Goal: Information Seeking & Learning: Learn about a topic

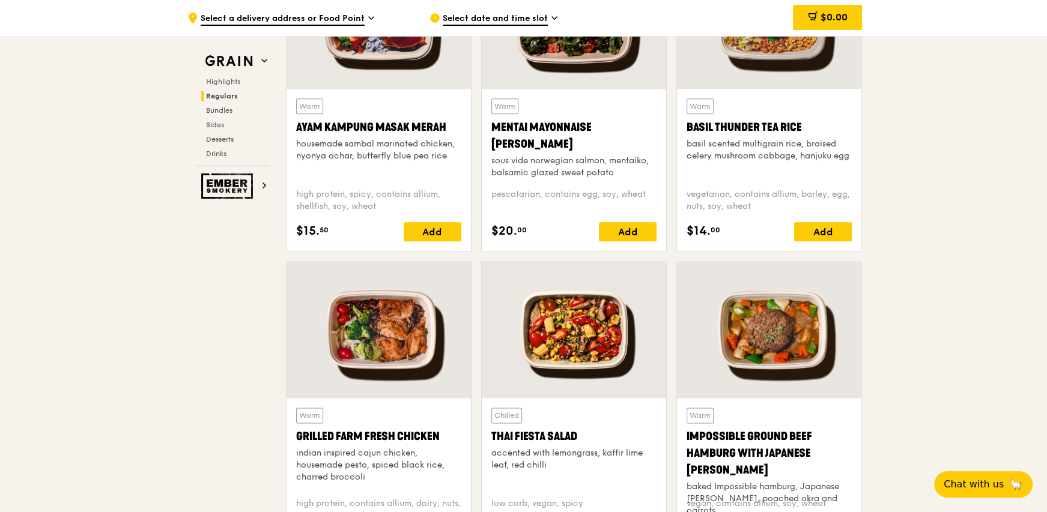
scroll to position [1141, 0]
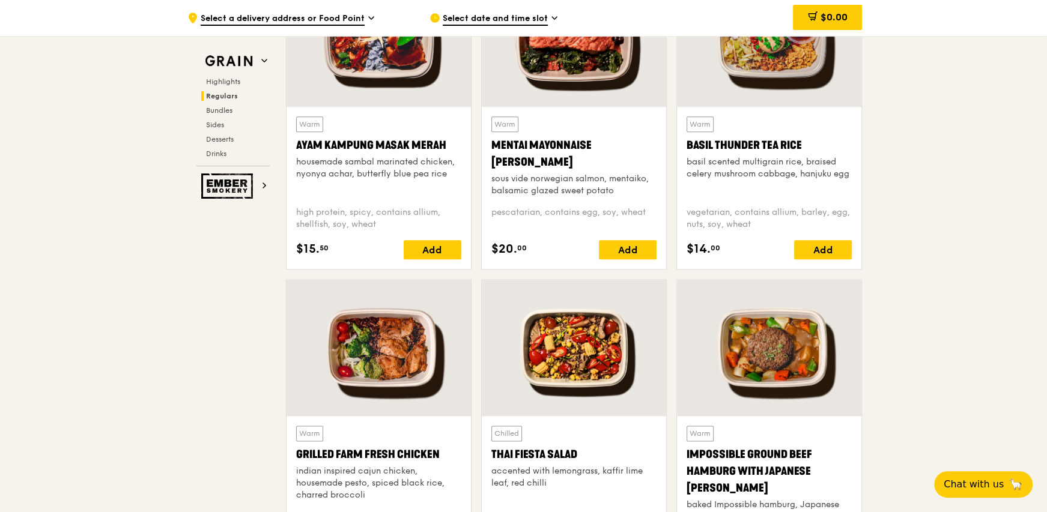
drag, startPoint x: 448, startPoint y: 147, endPoint x: 293, endPoint y: 156, distance: 155.8
click at [293, 156] on div "Warm Ayam [GEOGRAPHIC_DATA] housemade sambal marinated chicken, nyonya achar, b…" at bounding box center [379, 188] width 184 height 162
drag, startPoint x: 294, startPoint y: 145, endPoint x: 446, endPoint y: 150, distance: 152.0
click at [446, 150] on div "Warm Ayam [GEOGRAPHIC_DATA] housemade sambal marinated chicken, nyonya achar, b…" at bounding box center [379, 188] width 184 height 162
copy div "Ayam Kampung Masak Merah"
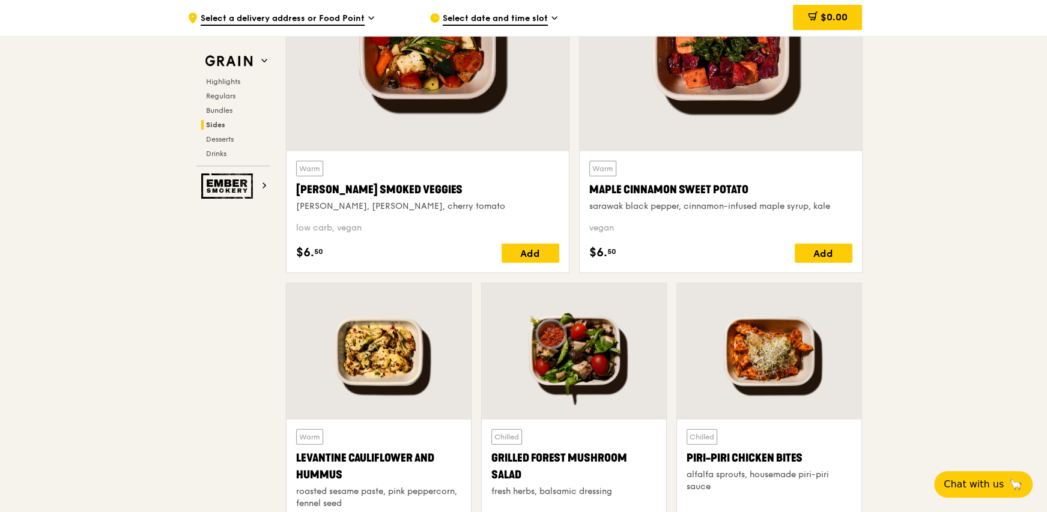
scroll to position [2823, 0]
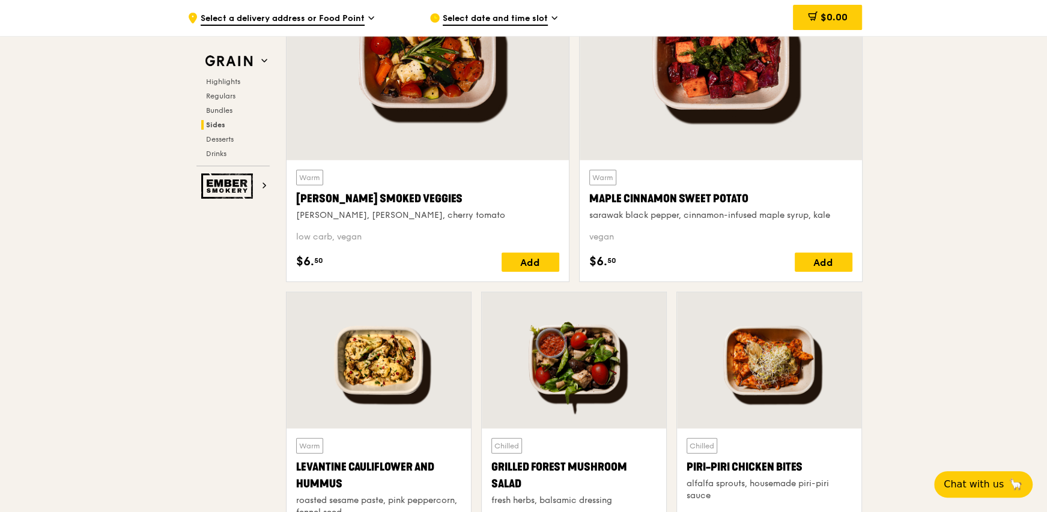
drag, startPoint x: 356, startPoint y: 485, endPoint x: 282, endPoint y: 447, distance: 82.8
click at [293, 463] on div "Warm Levantine Cauliflower and Hummus roasted sesame paste, pink peppercorn, fe…" at bounding box center [379, 510] width 184 height 162
copy div "Levantine Cauliflower and Hummus"
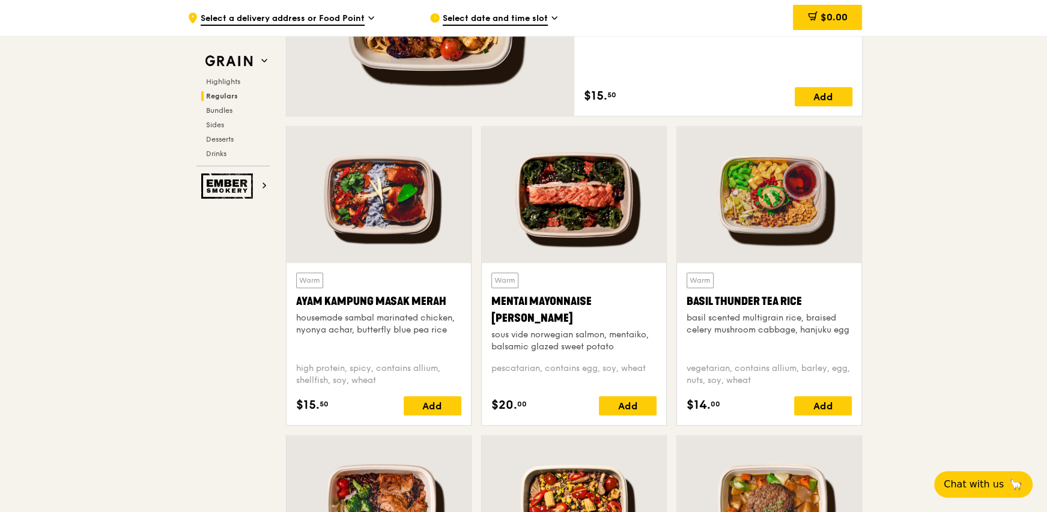
scroll to position [841, 0]
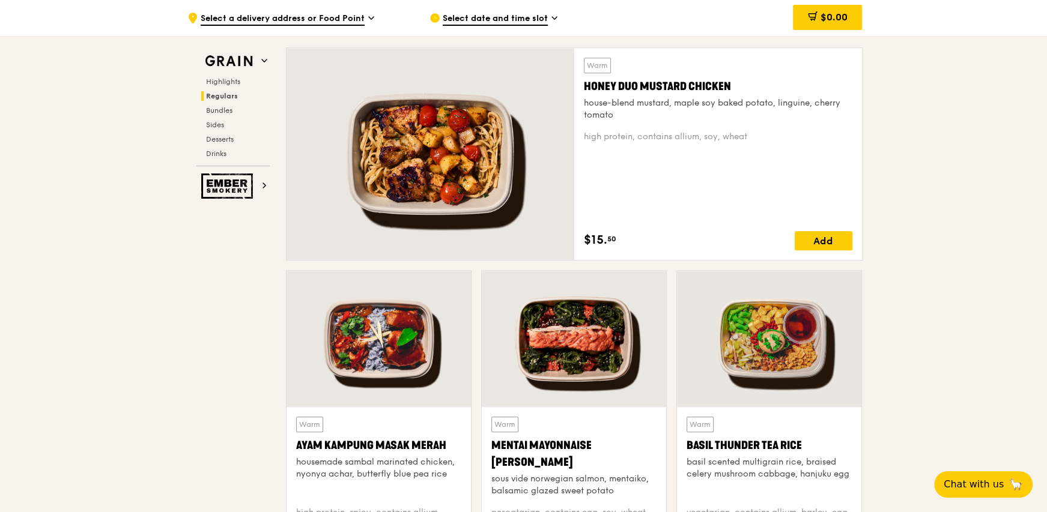
drag, startPoint x: 745, startPoint y: 85, endPoint x: 573, endPoint y: 75, distance: 172.1
click at [582, 86] on div "Warm Honey Duo Mustard Chicken house-blend mustard, maple soy baked potato, lin…" at bounding box center [718, 154] width 288 height 212
copy div "Honey Duo Mustard Chicken"
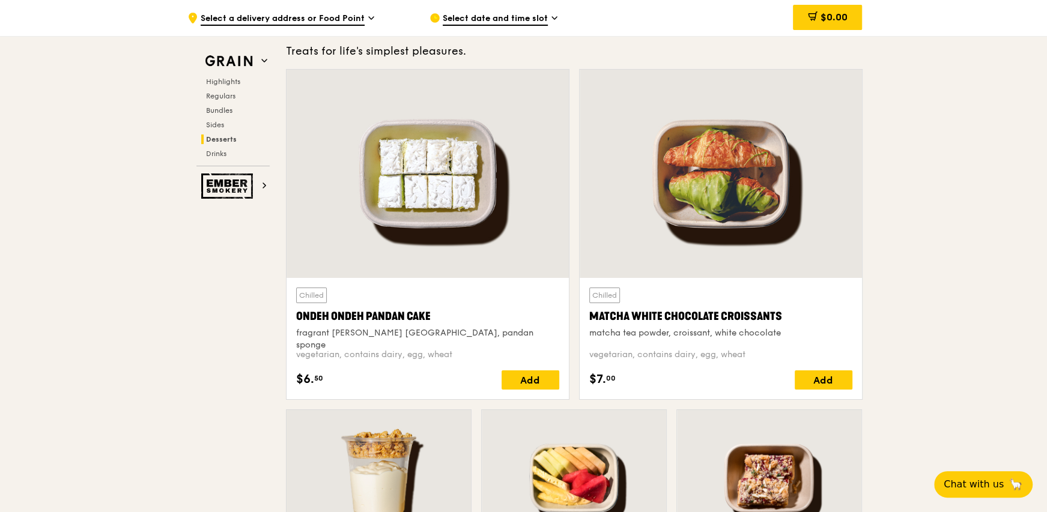
scroll to position [3604, 0]
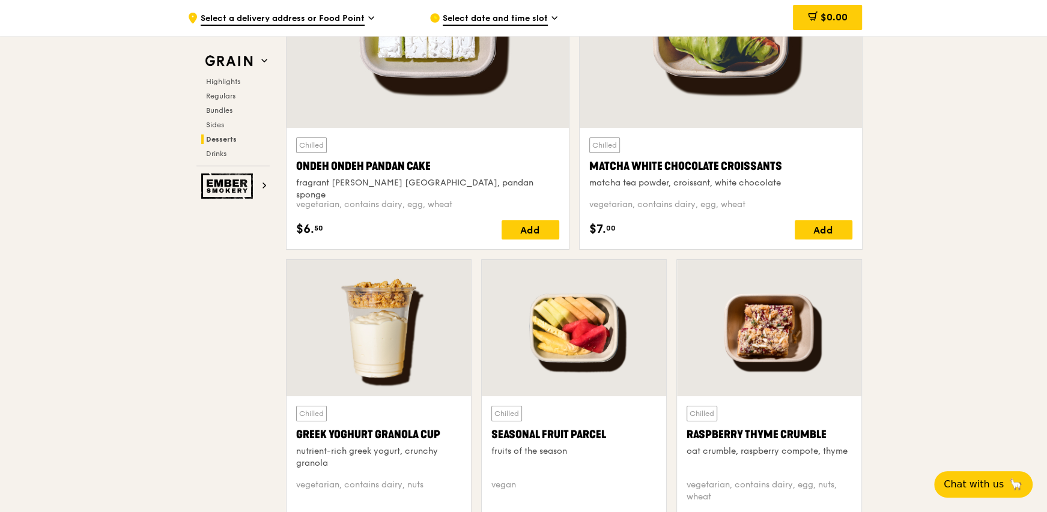
drag, startPoint x: 453, startPoint y: 431, endPoint x: 294, endPoint y: 425, distance: 159.3
click at [294, 425] on div "Chilled Greek Yoghurt Granola Cup nutrient-rich greek yogurt, crunchy granola v…" at bounding box center [379, 468] width 184 height 145
copy div "Greek Yoghurt Granola Cup"
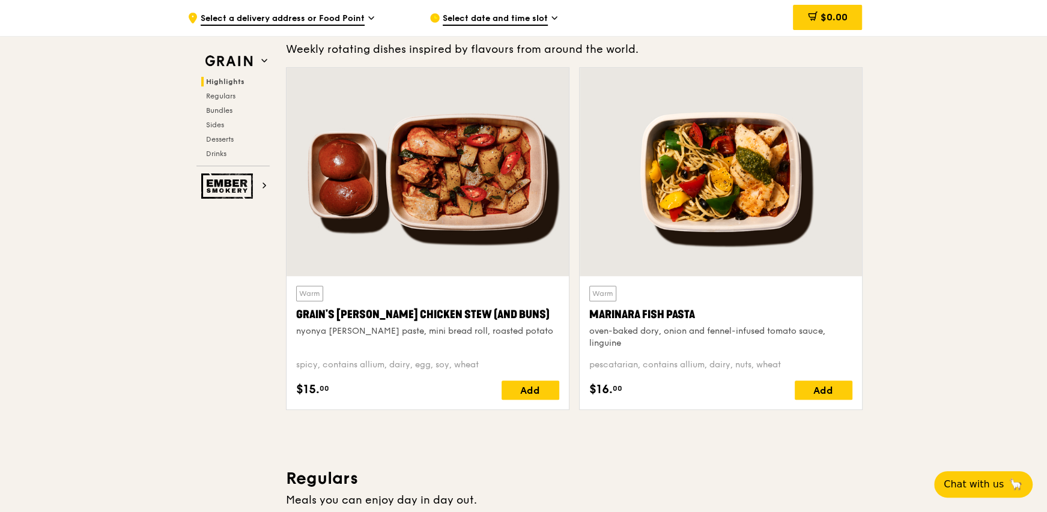
scroll to position [360, 0]
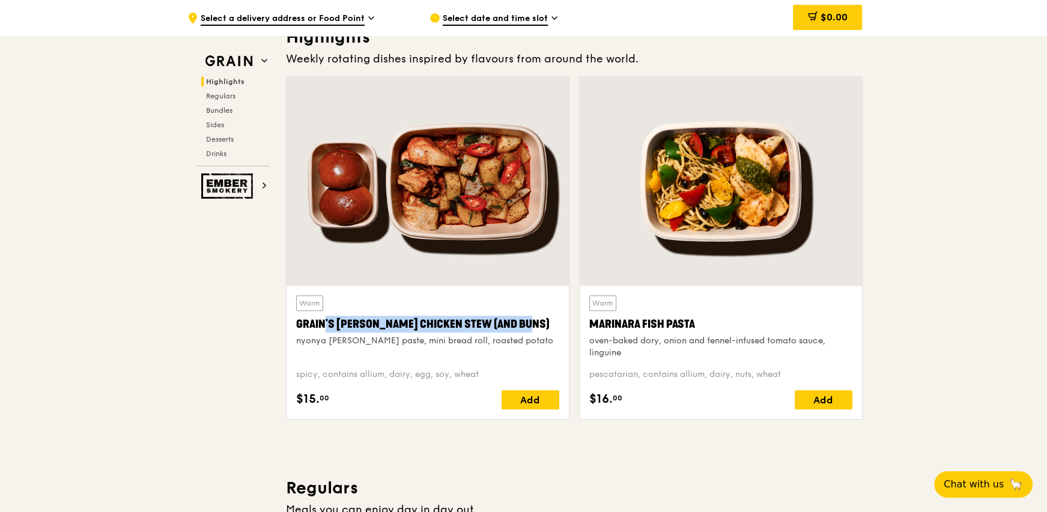
drag, startPoint x: 512, startPoint y: 324, endPoint x: 292, endPoint y: 322, distance: 219.9
click at [292, 322] on div "Warm Grain's [PERSON_NAME] Chicken Stew (and buns) nyonya [PERSON_NAME] paste, …" at bounding box center [428, 352] width 282 height 133
copy div "Grain's [PERSON_NAME] Chicken Stew (and buns)"
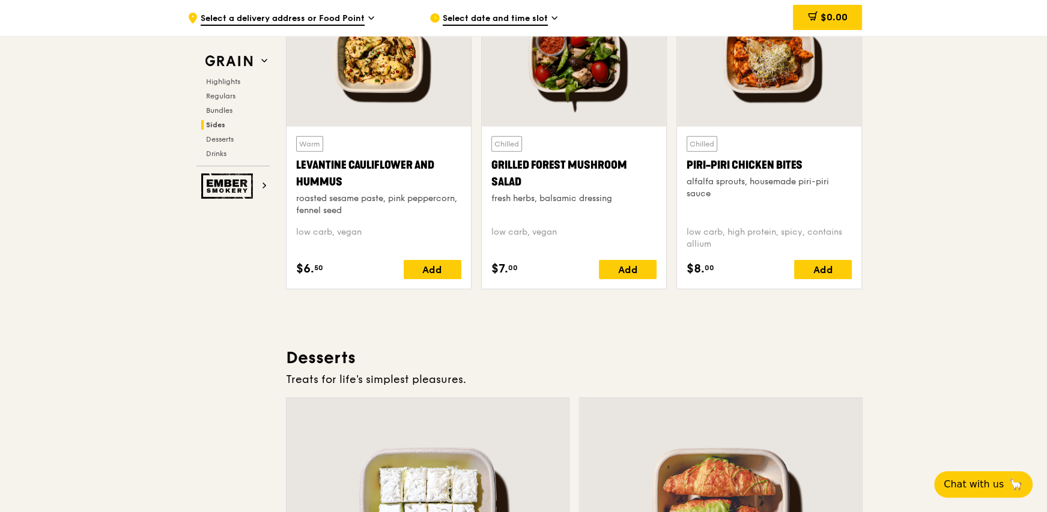
scroll to position [3304, 0]
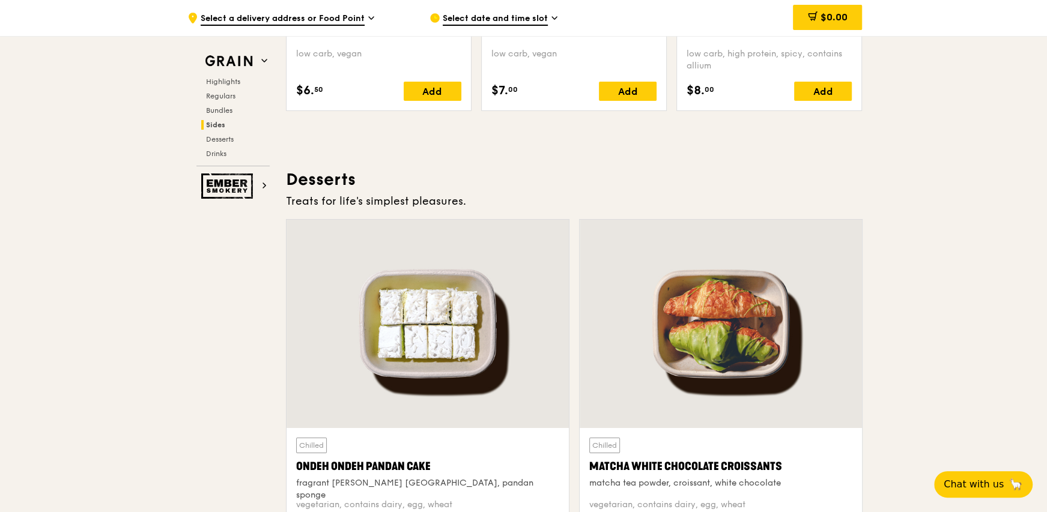
drag, startPoint x: 457, startPoint y: 464, endPoint x: 269, endPoint y: 464, distance: 188.0
copy div "Ondeh Ondeh Pandan Cake"
